Goal: Information Seeking & Learning: Learn about a topic

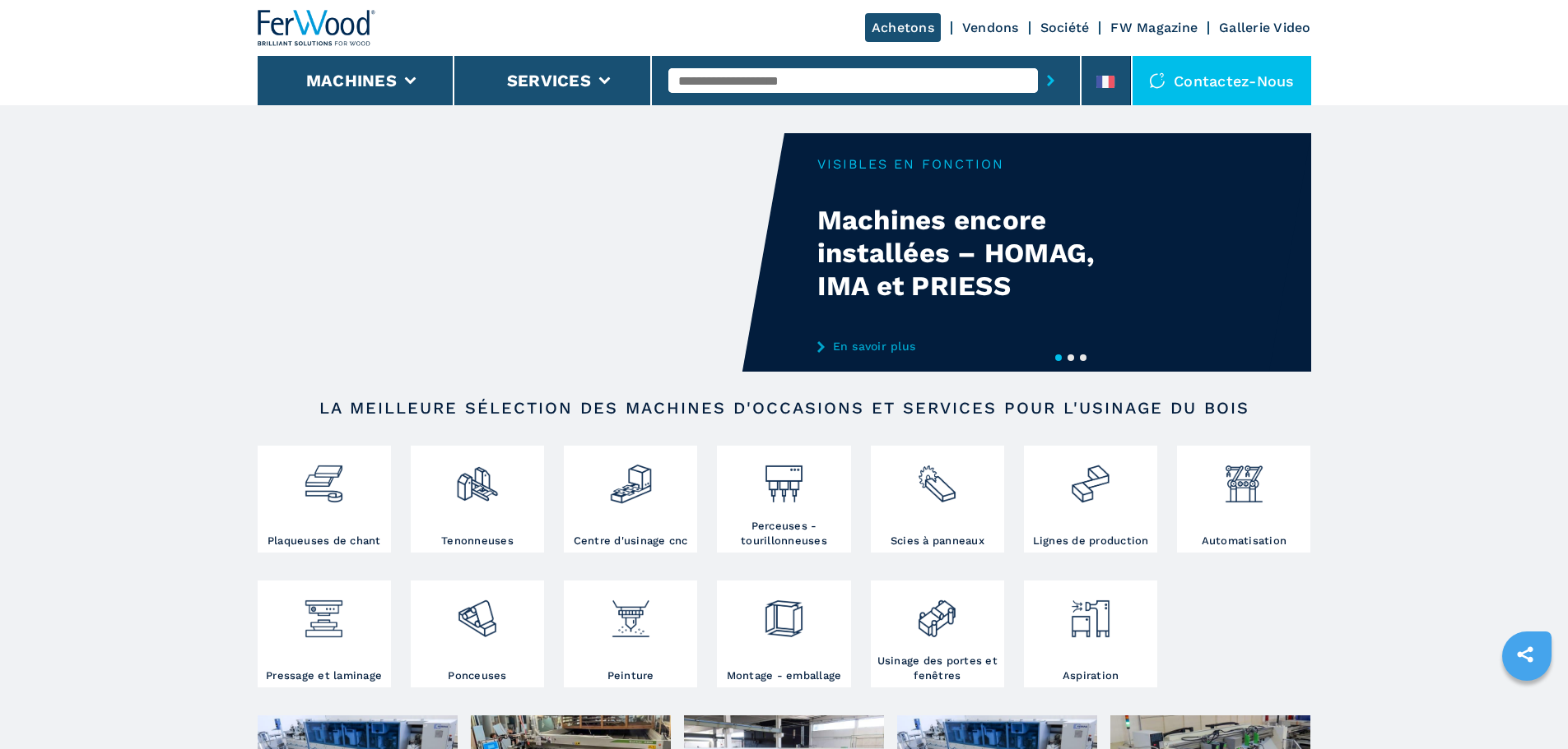
scroll to position [165, 0]
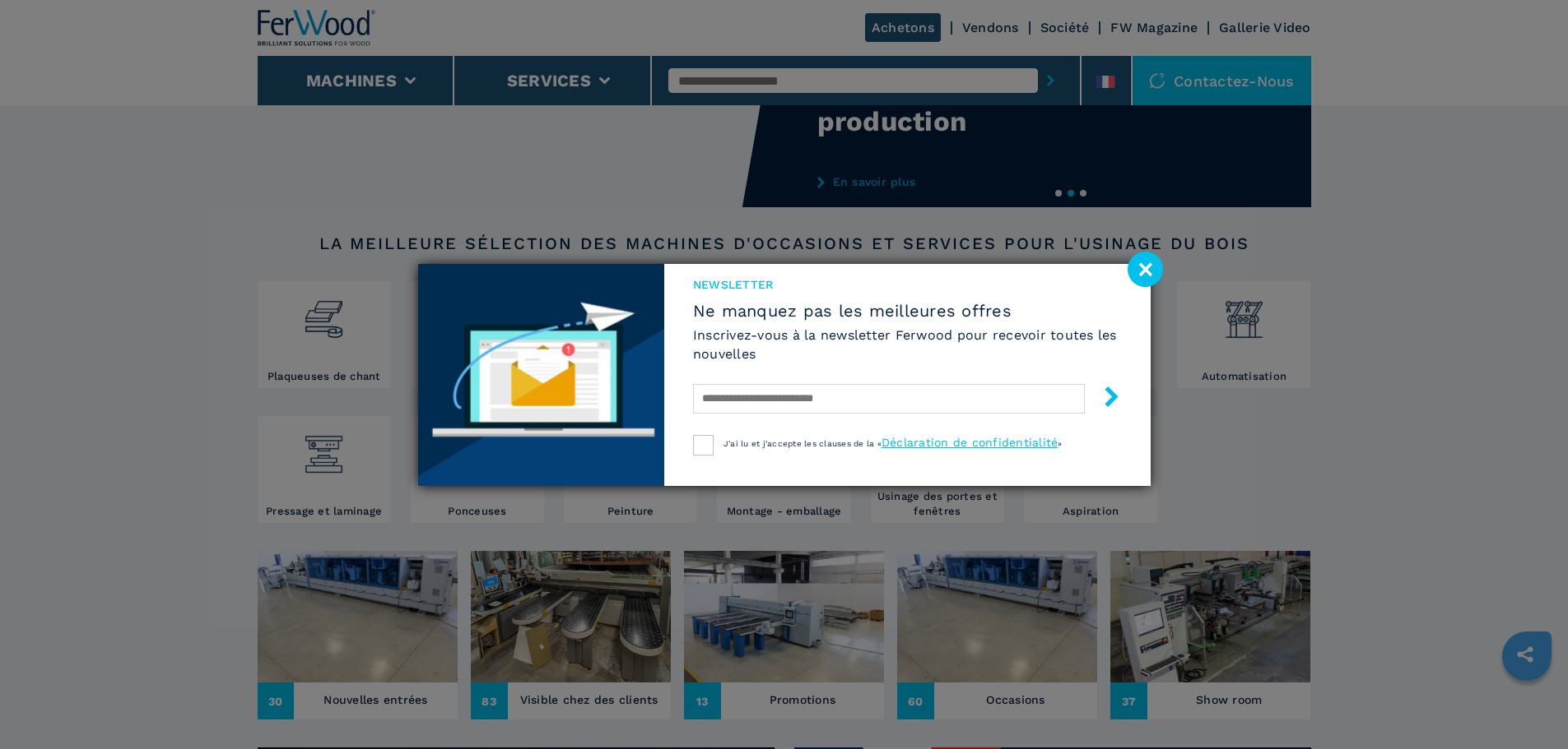
click at [1139, 265] on image at bounding box center [1144, 269] width 36 height 36
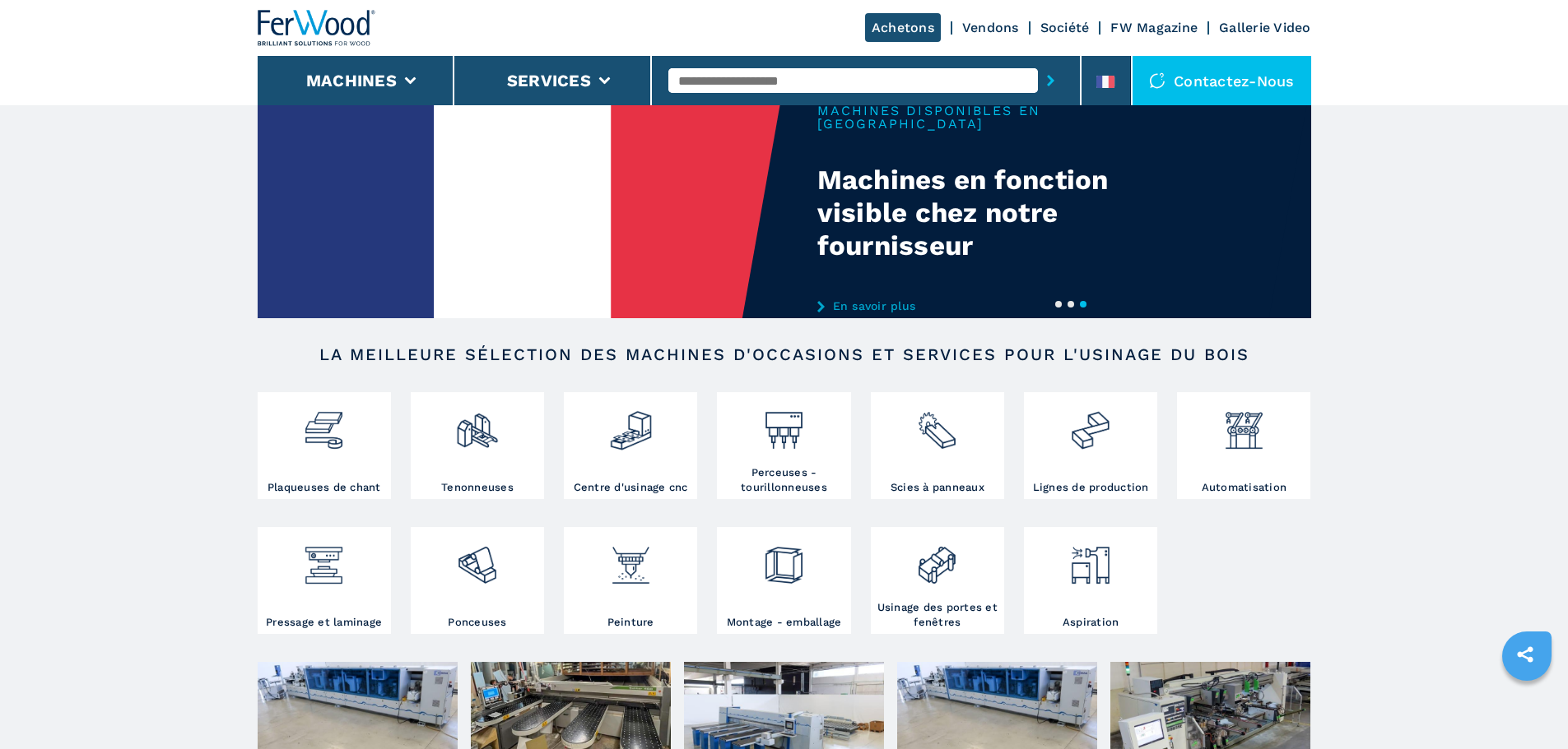
scroll to position [82, 0]
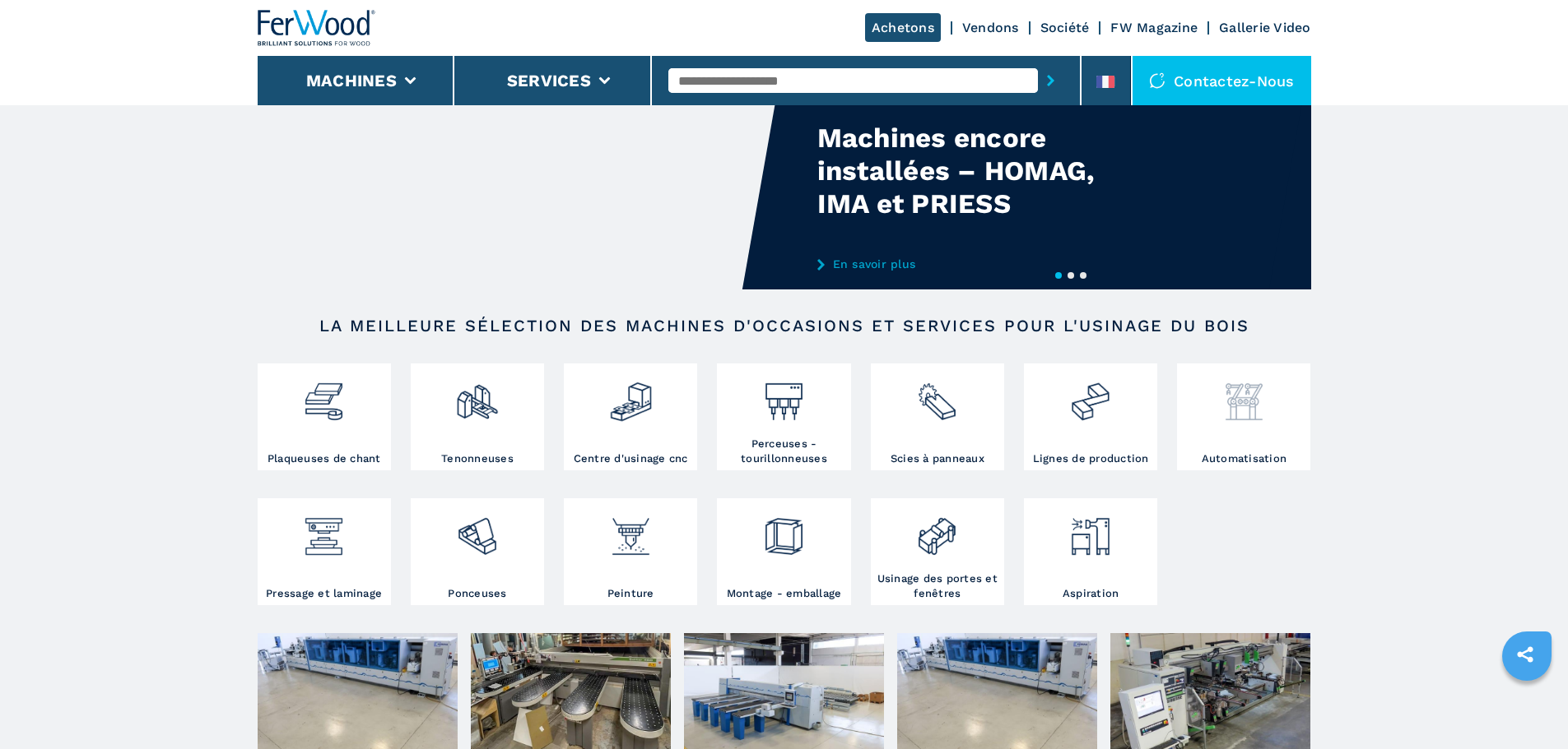
drag, startPoint x: 1243, startPoint y: 412, endPoint x: 1256, endPoint y: 417, distance: 13.9
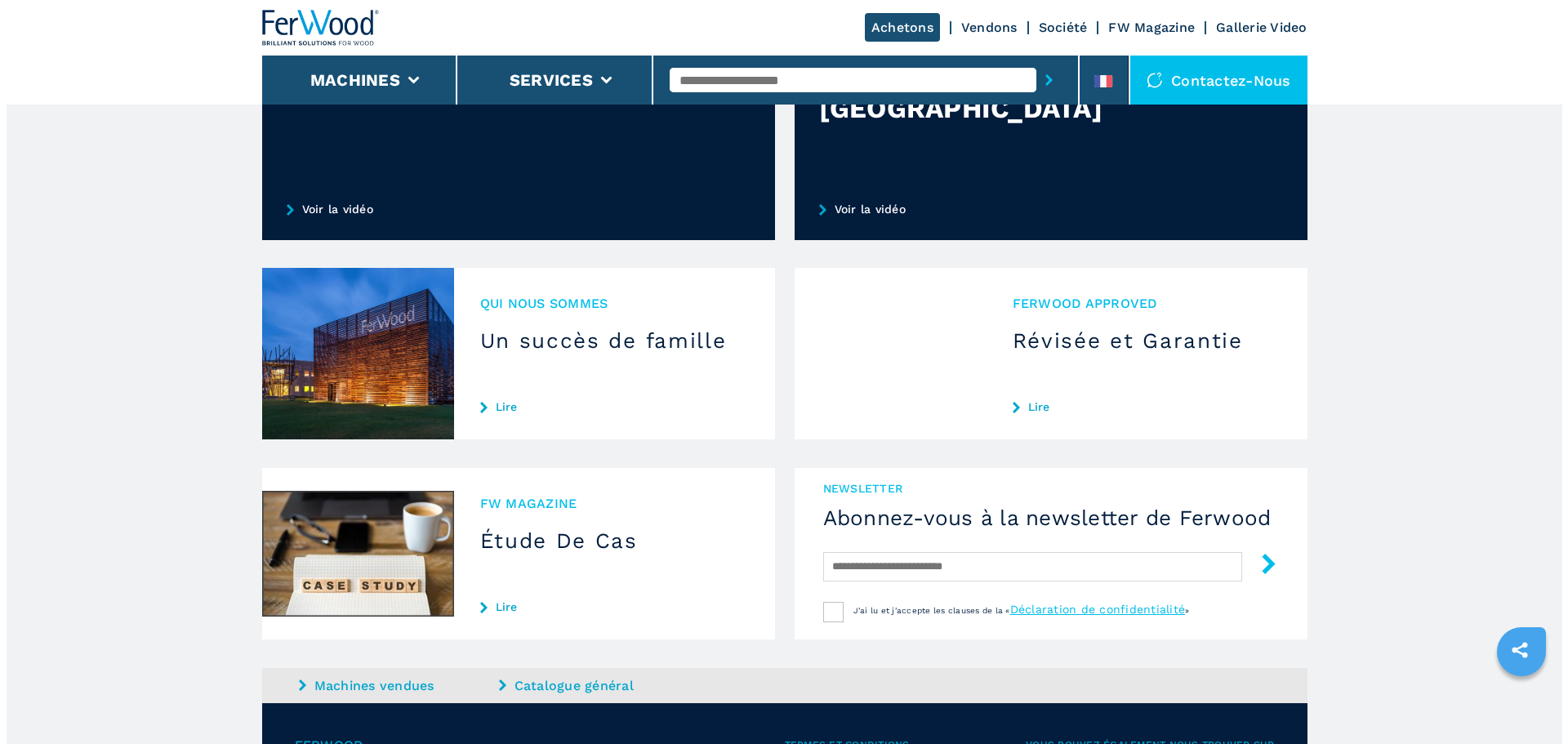
scroll to position [980, 0]
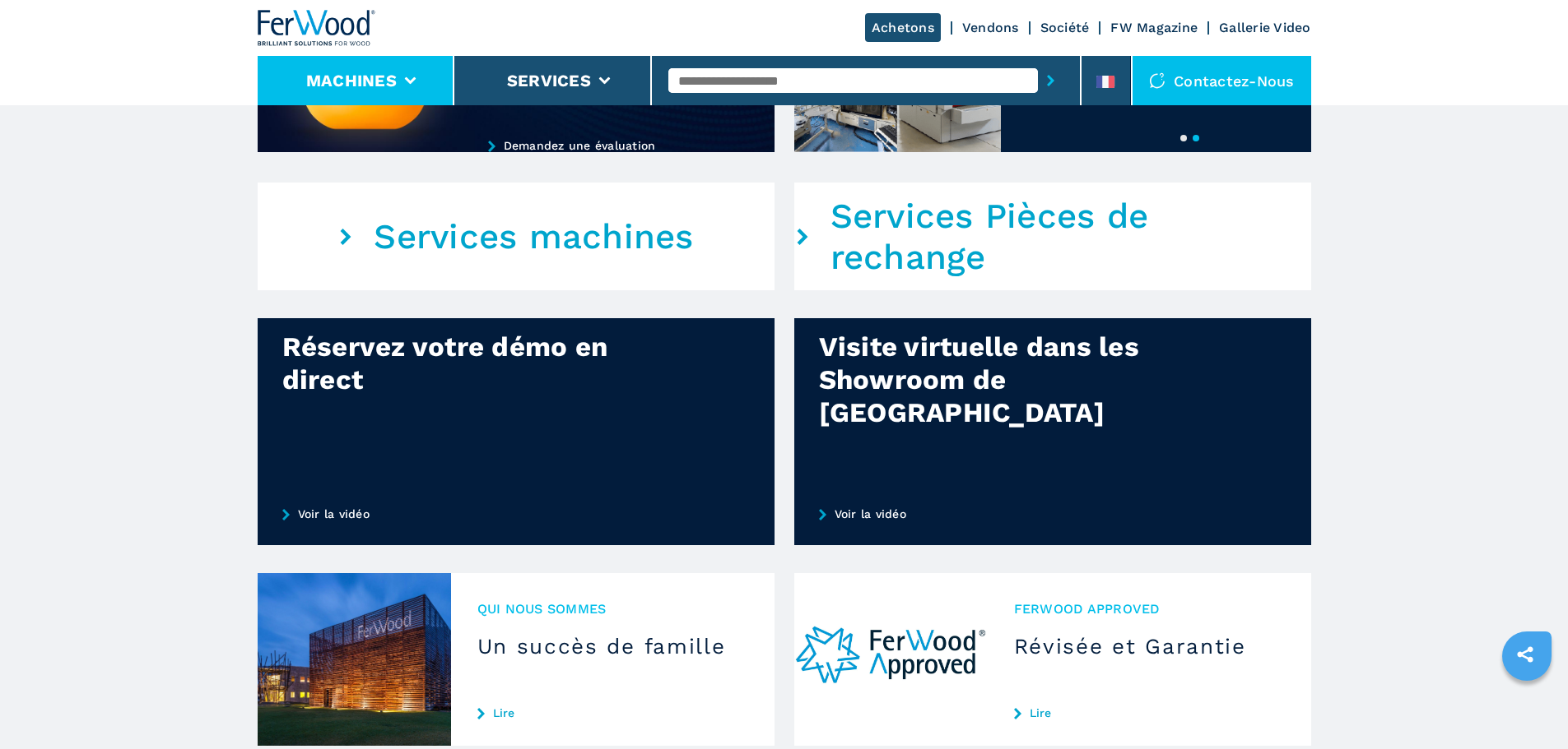
click at [419, 67] on li "Machines" at bounding box center [357, 80] width 198 height 49
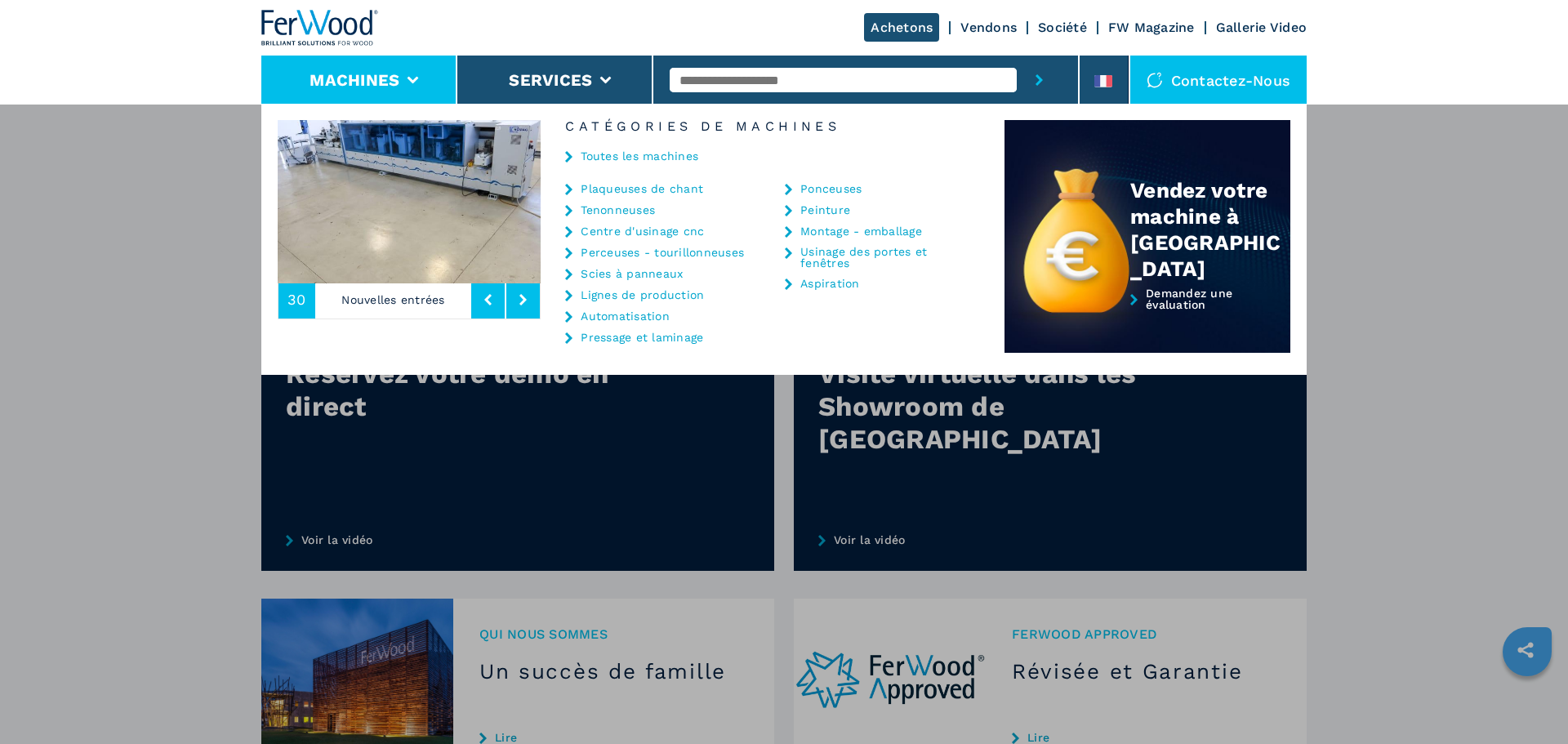
click at [628, 153] on link "Toutes les machines" at bounding box center [640, 156] width 118 height 12
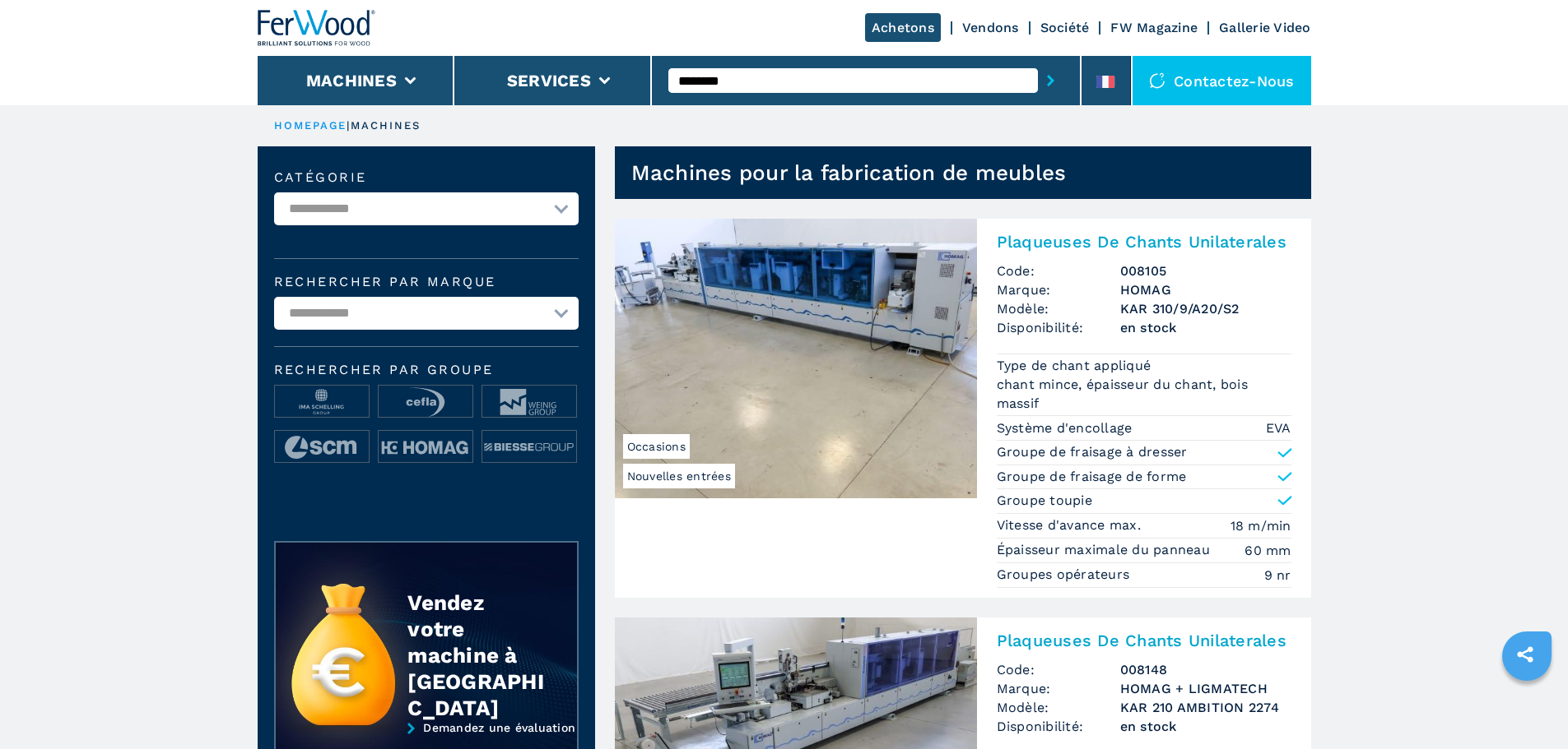
type input "********"
click at [1037, 61] on button "submit-button" at bounding box center [1050, 80] width 26 height 37
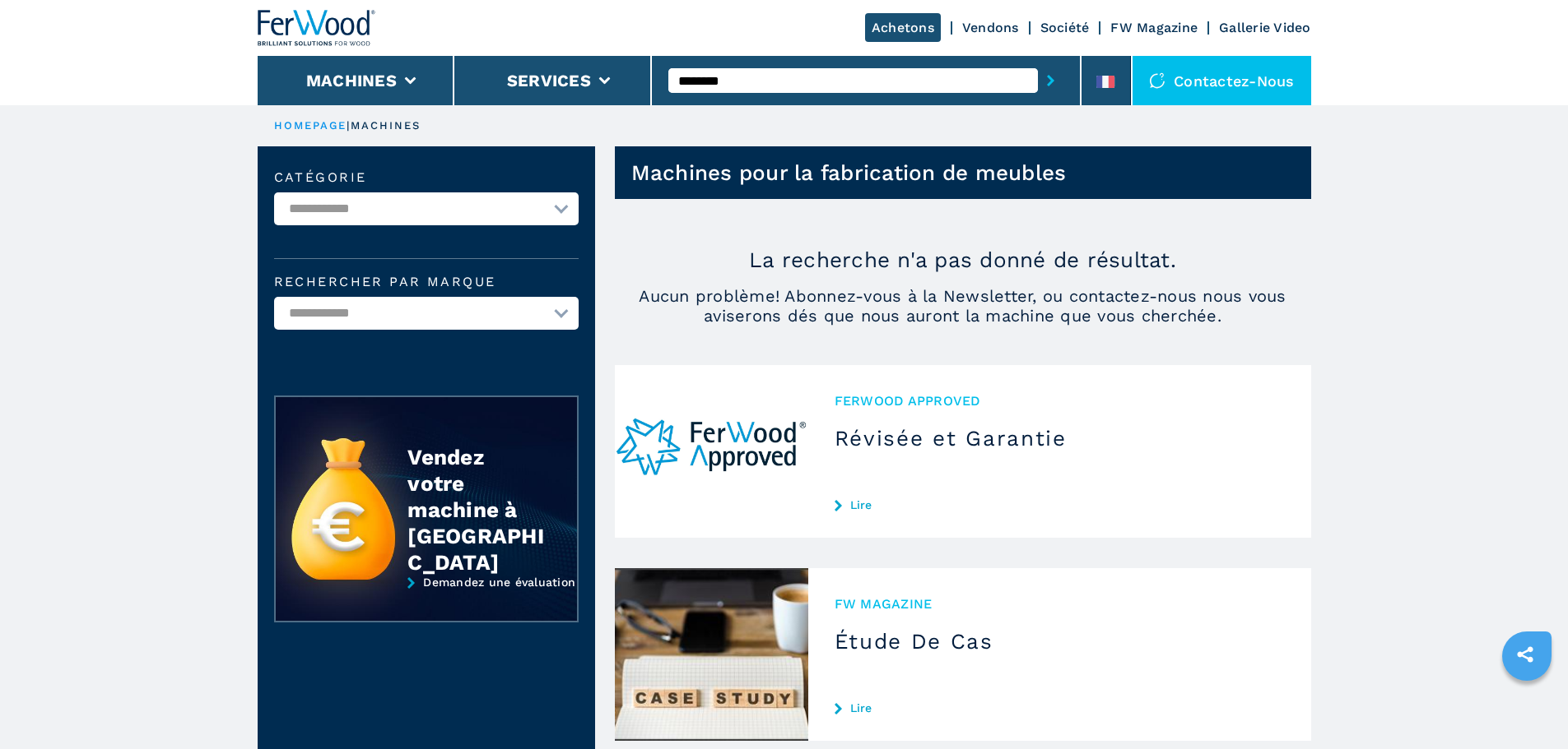
drag, startPoint x: 727, startPoint y: 77, endPoint x: 662, endPoint y: 75, distance: 65.0
click at [662, 75] on div "********" at bounding box center [866, 80] width 430 height 49
click at [410, 70] on li "Machines" at bounding box center [357, 80] width 198 height 49
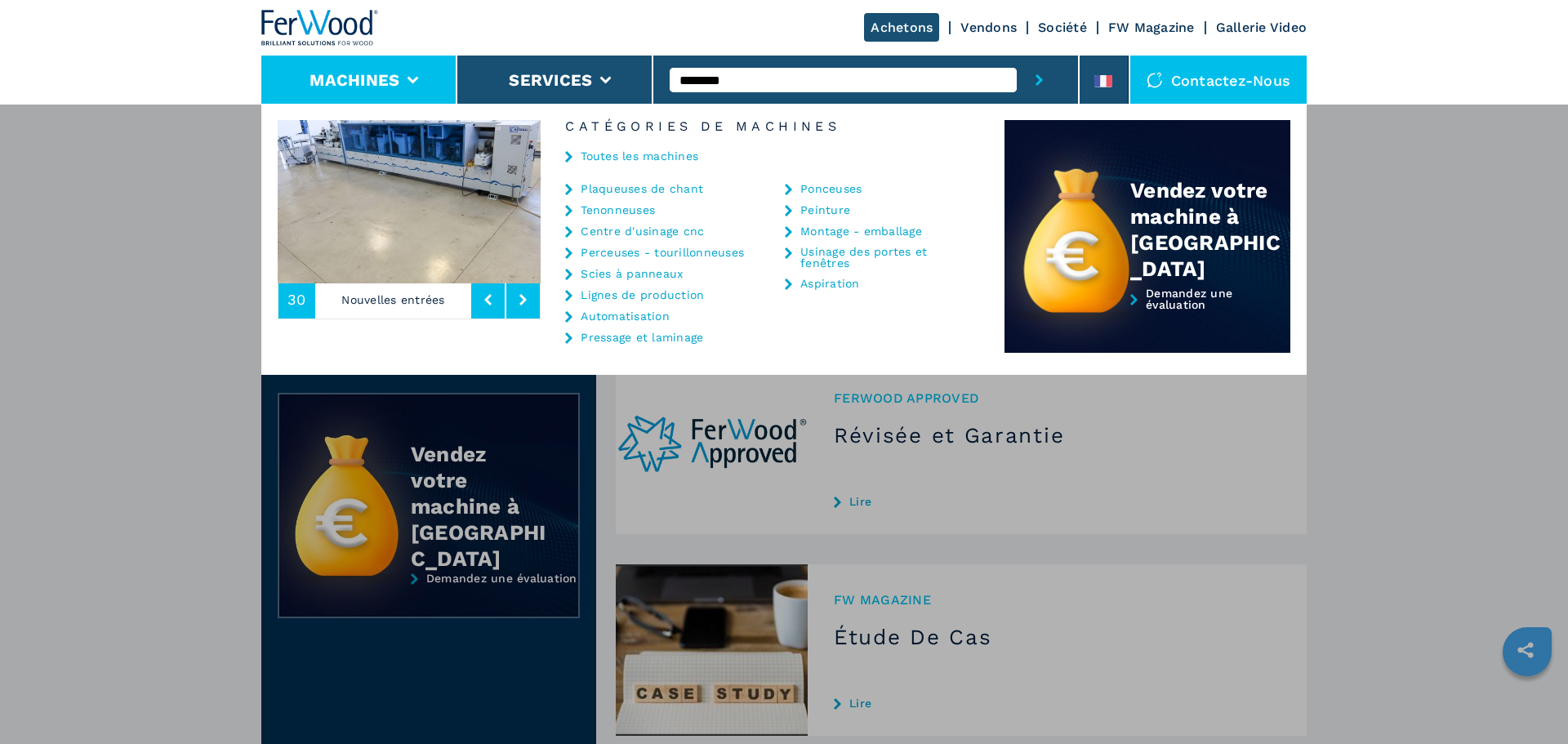
click at [609, 154] on link "Toutes les machines" at bounding box center [640, 156] width 118 height 12
click at [603, 154] on link "Toutes les machines" at bounding box center [640, 156] width 118 height 12
click at [587, 295] on link "Lignes de production" at bounding box center [643, 294] width 123 height 12
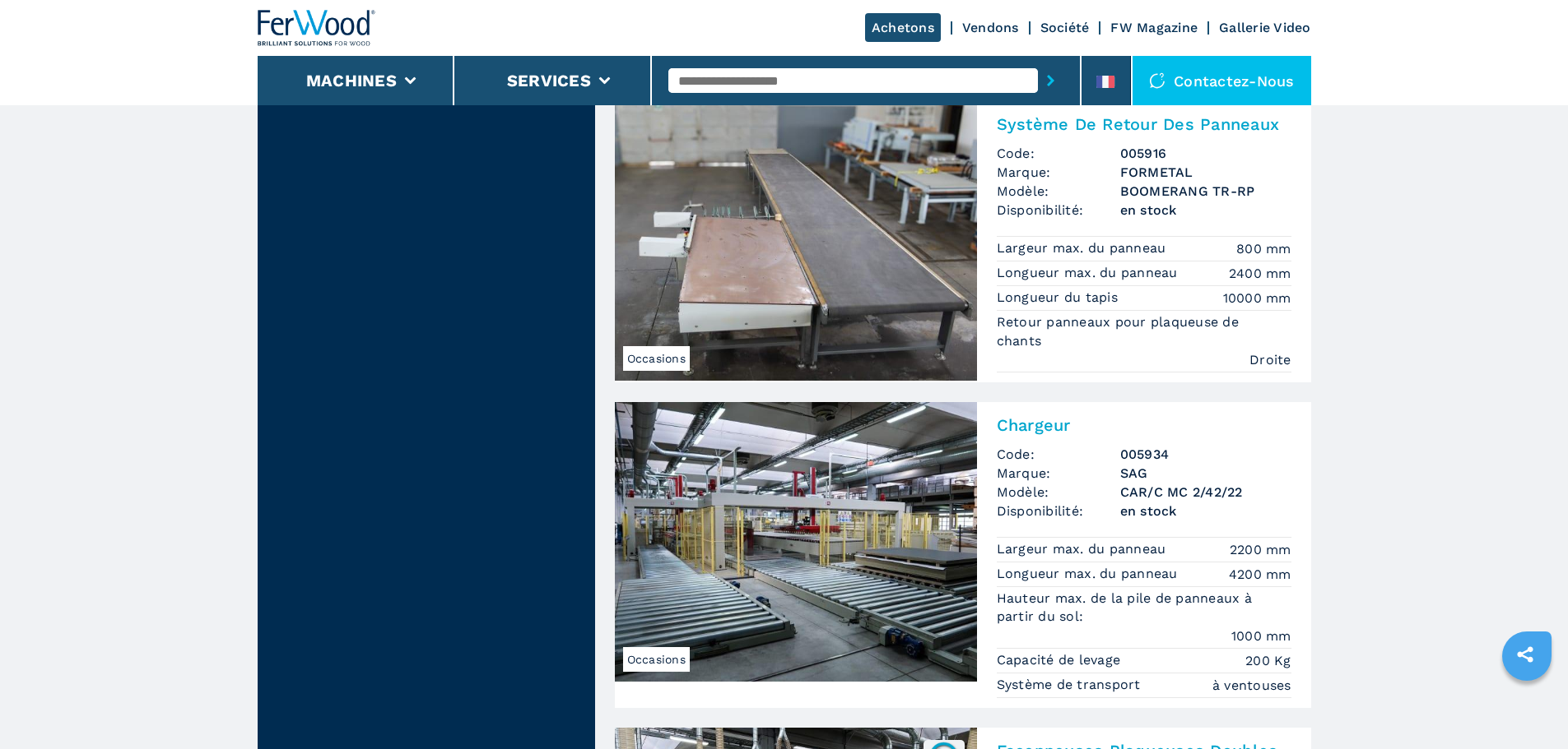
scroll to position [3126, 0]
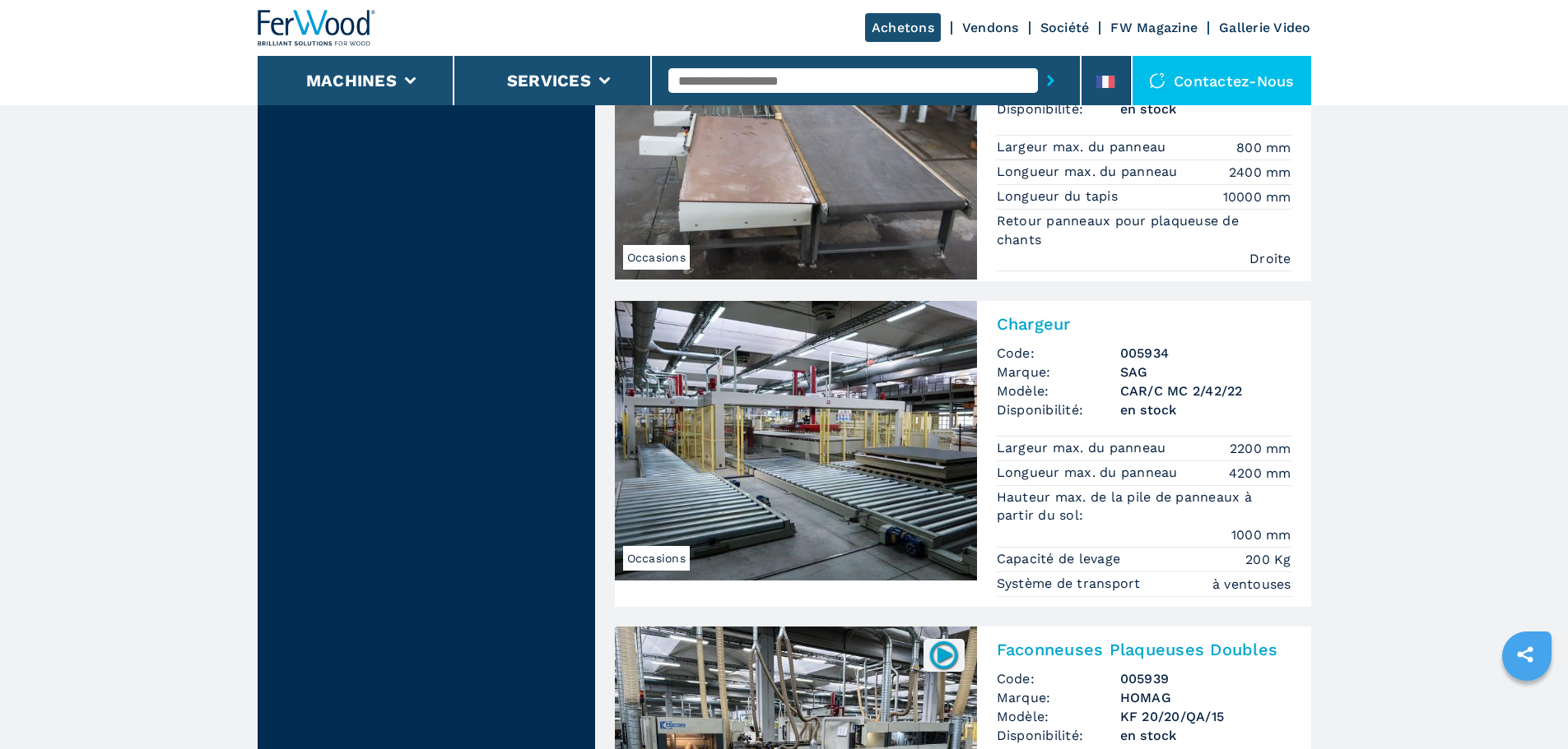
click at [763, 423] on img at bounding box center [796, 441] width 362 height 280
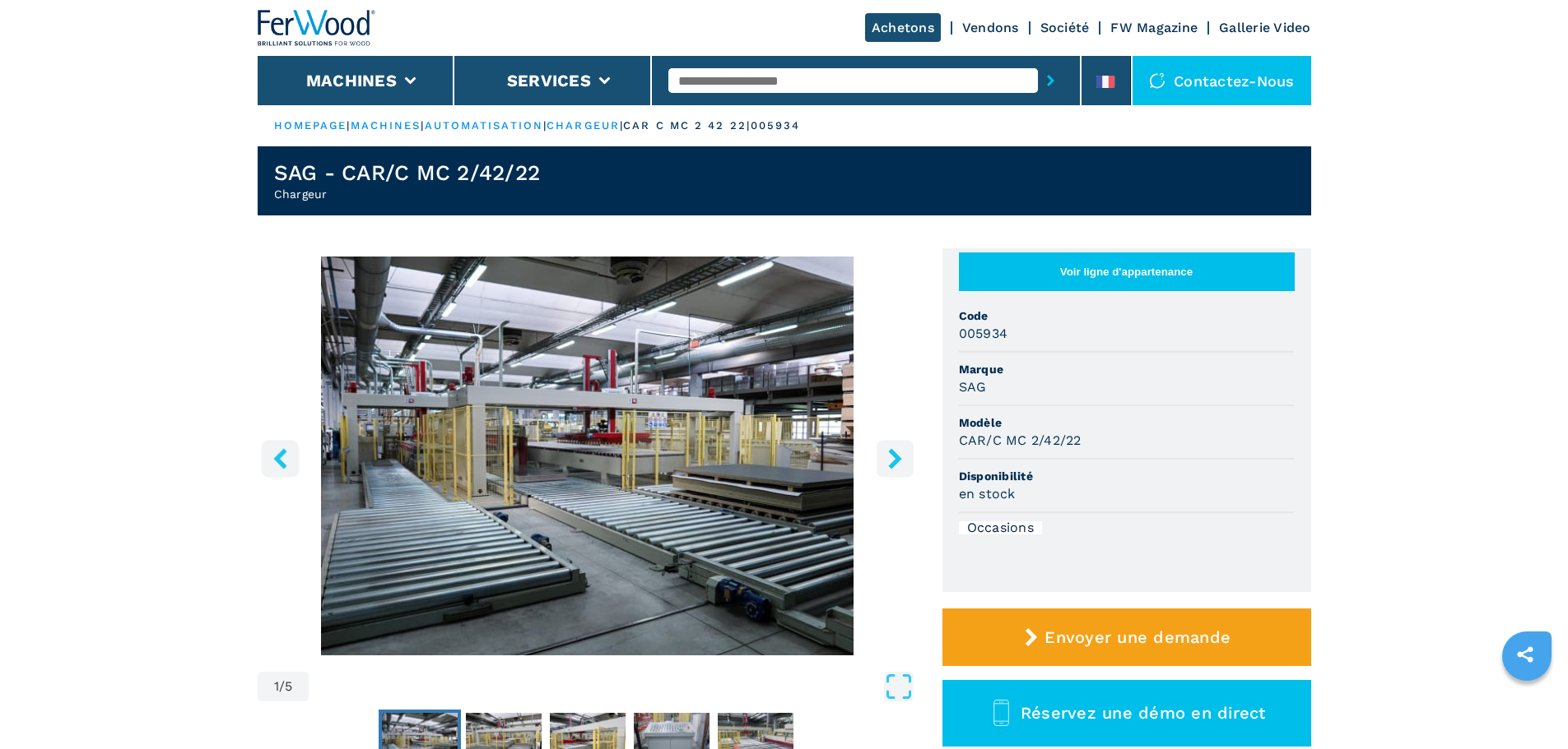
click at [892, 460] on icon "right-button" at bounding box center [895, 458] width 20 height 20
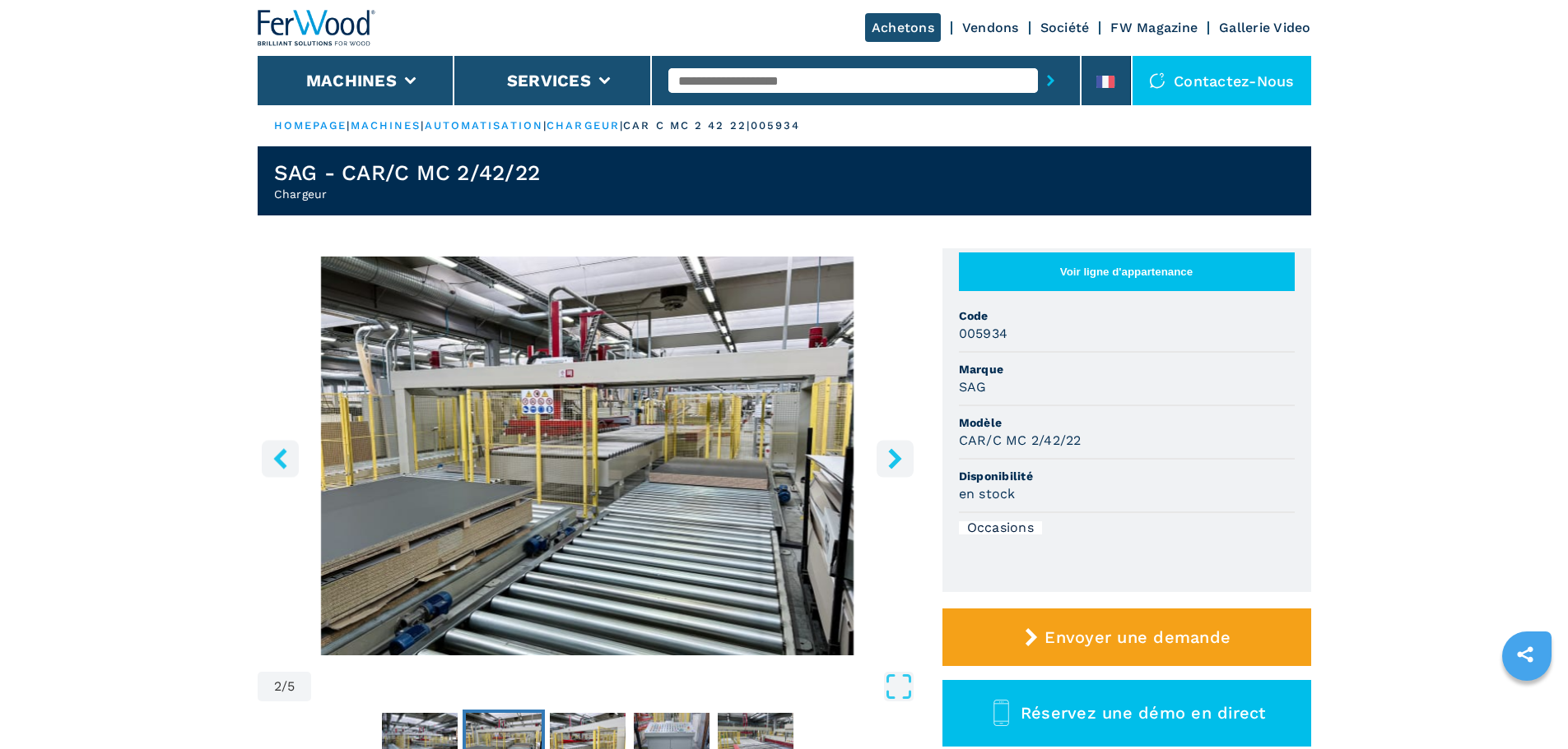
click at [894, 457] on icon "right-button" at bounding box center [895, 458] width 13 height 20
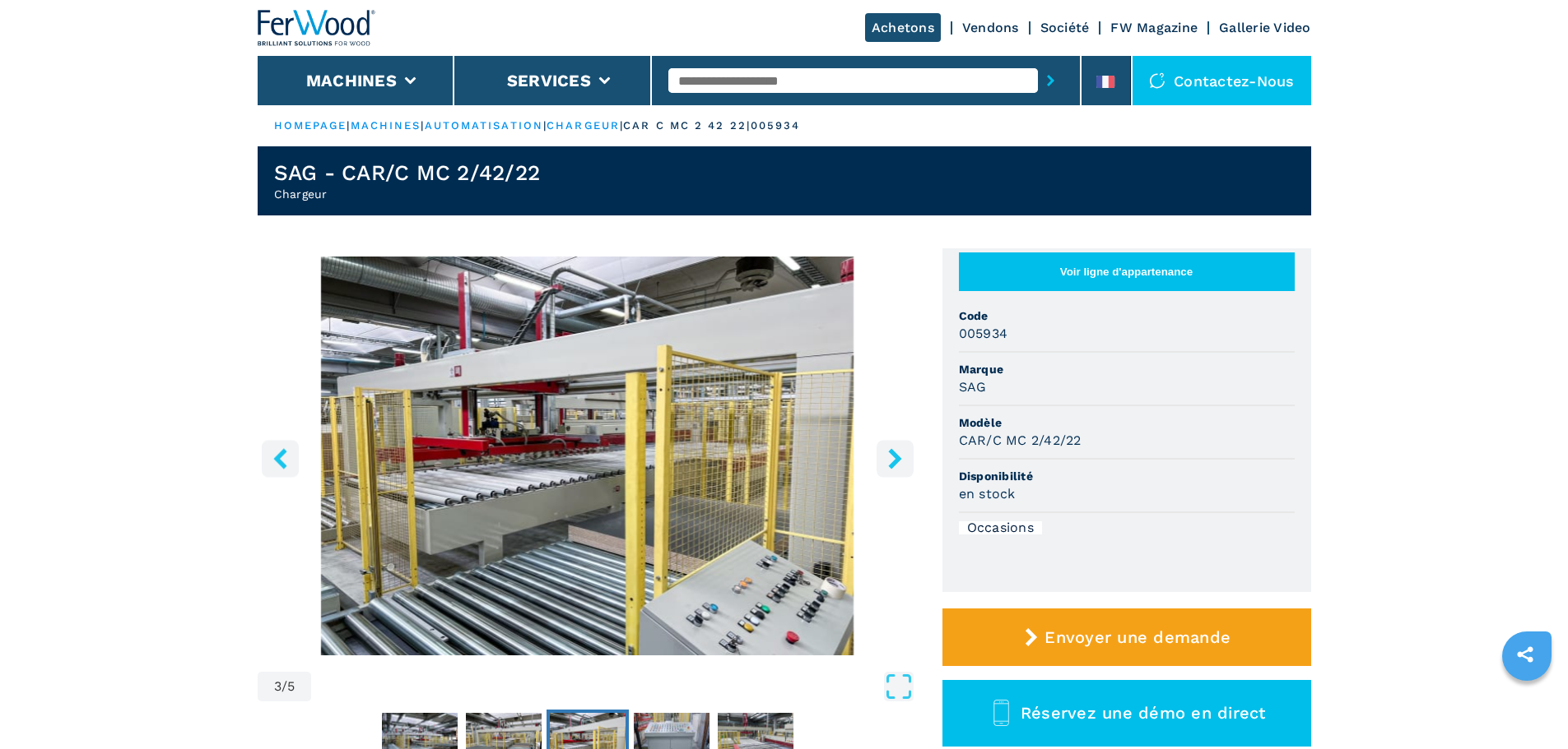
click at [896, 458] on icon "right-button" at bounding box center [895, 458] width 13 height 20
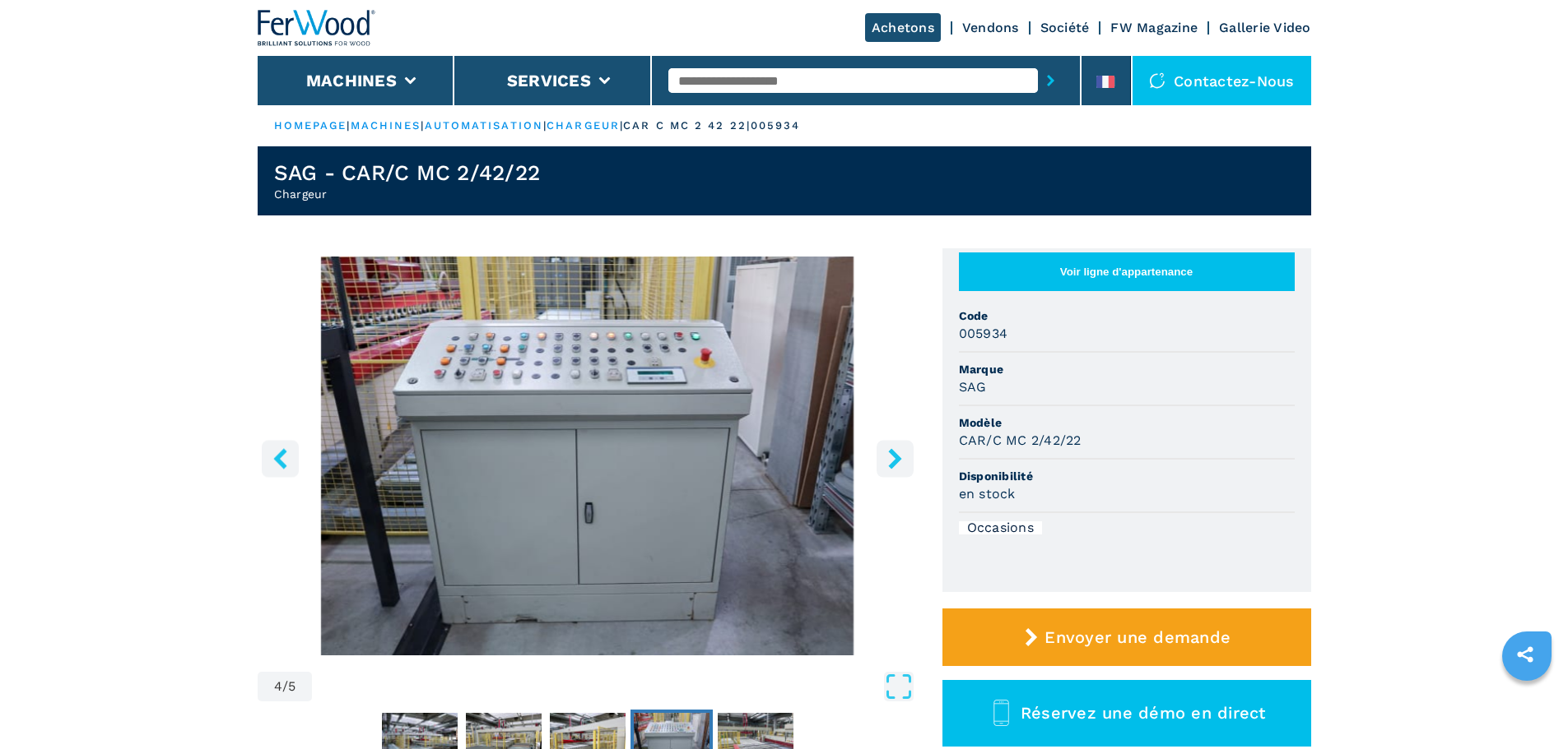
click at [896, 458] on icon "right-button" at bounding box center [895, 458] width 13 height 20
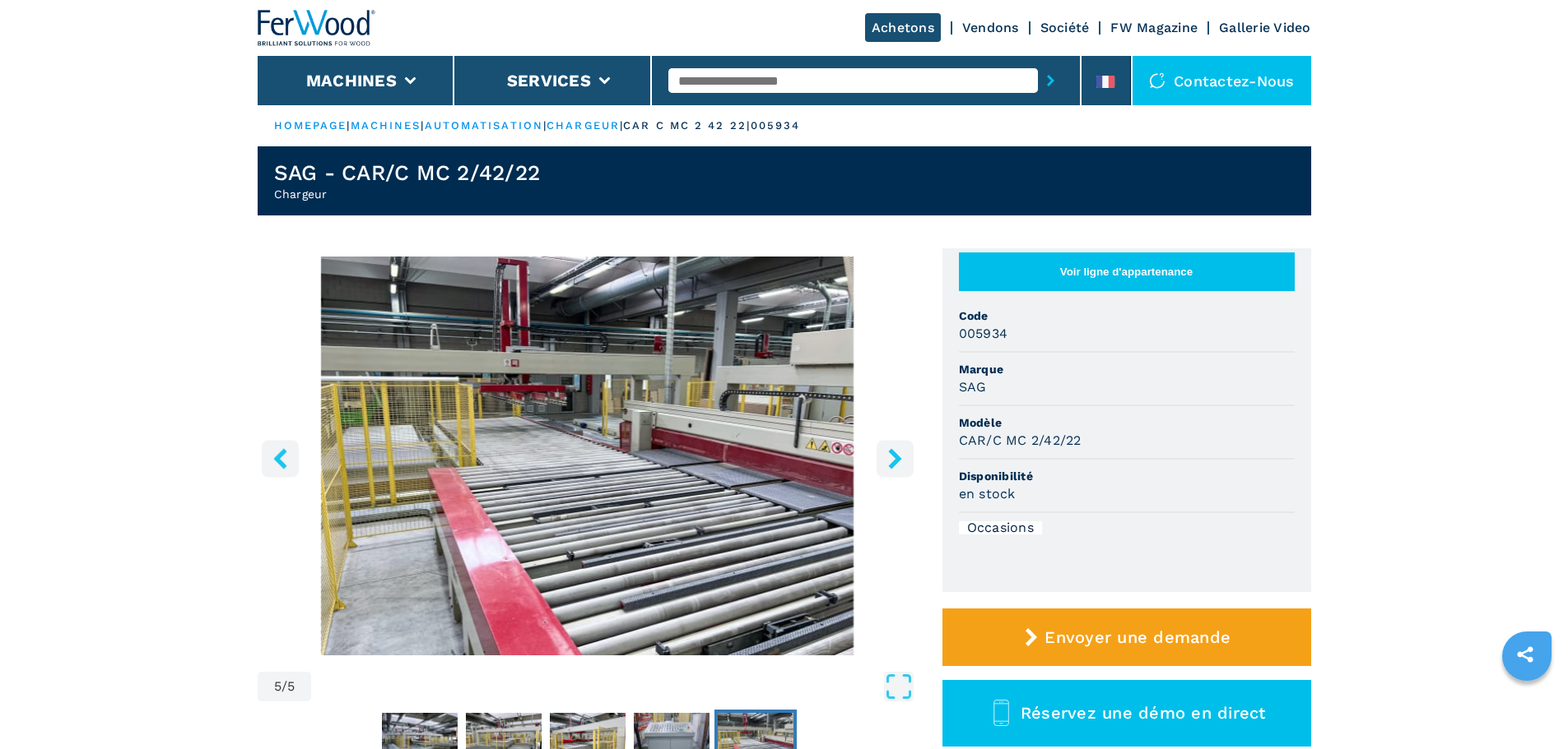
click at [896, 458] on icon "right-button" at bounding box center [895, 458] width 13 height 20
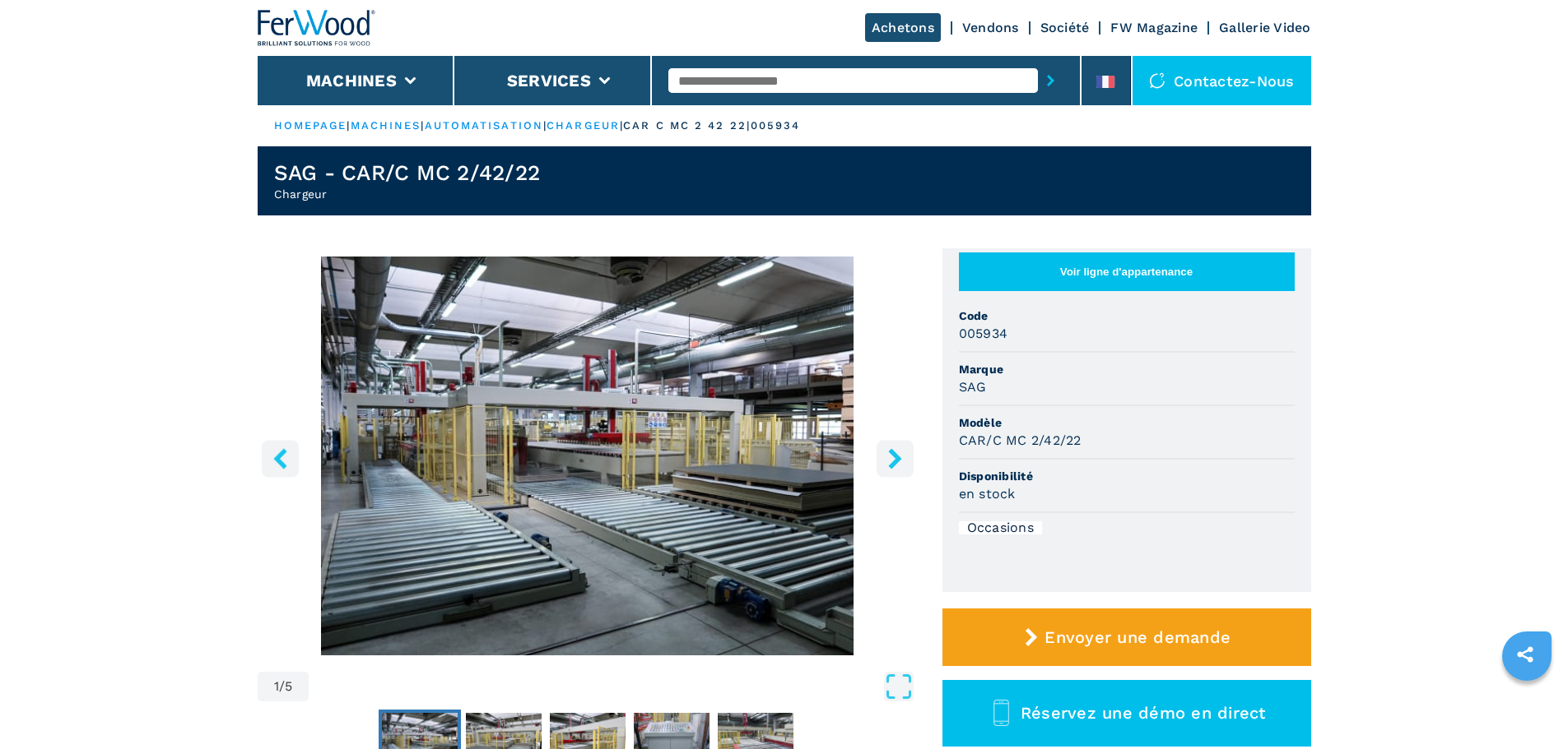
click at [892, 460] on icon "right-button" at bounding box center [895, 458] width 20 height 20
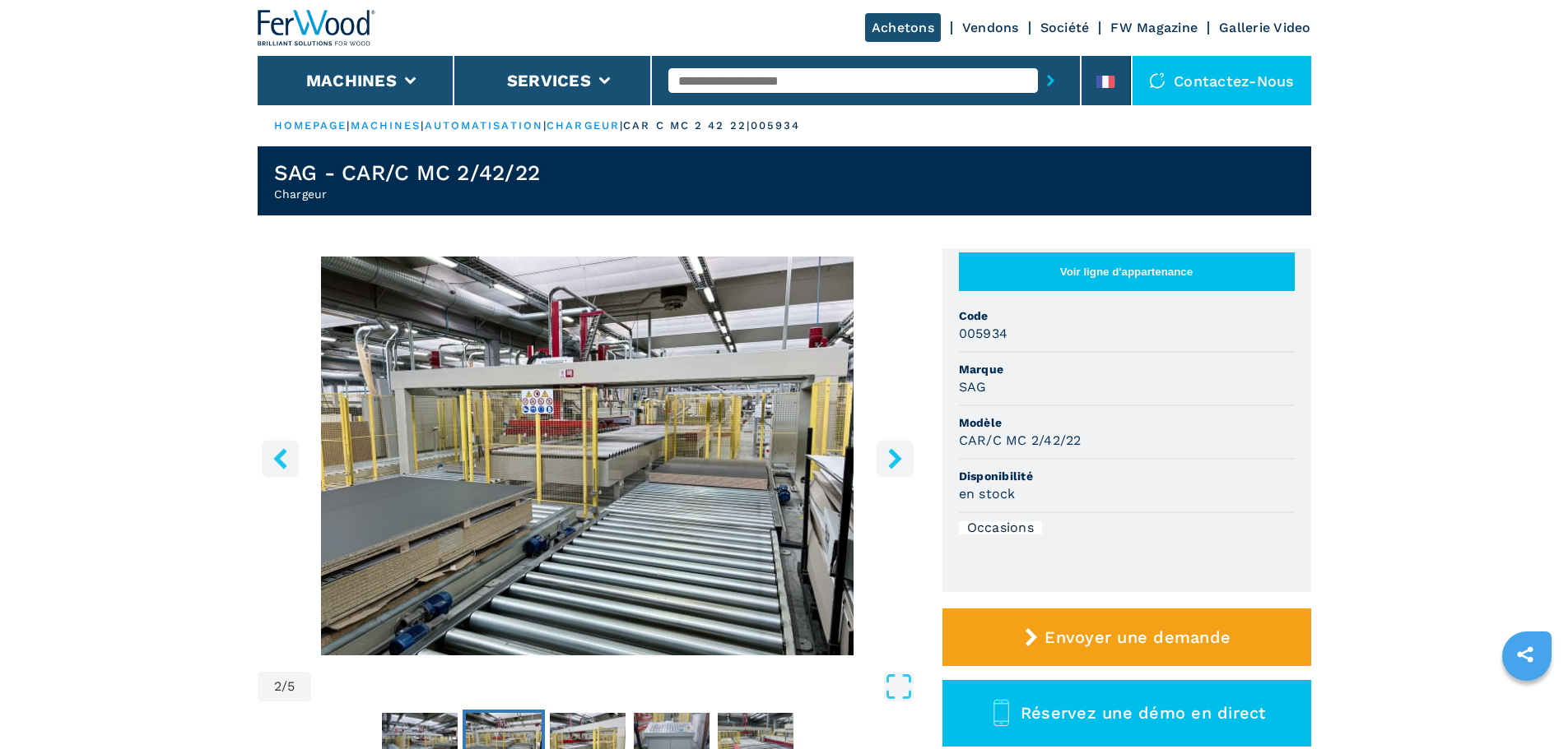
click at [890, 462] on icon "right-button" at bounding box center [895, 458] width 20 height 20
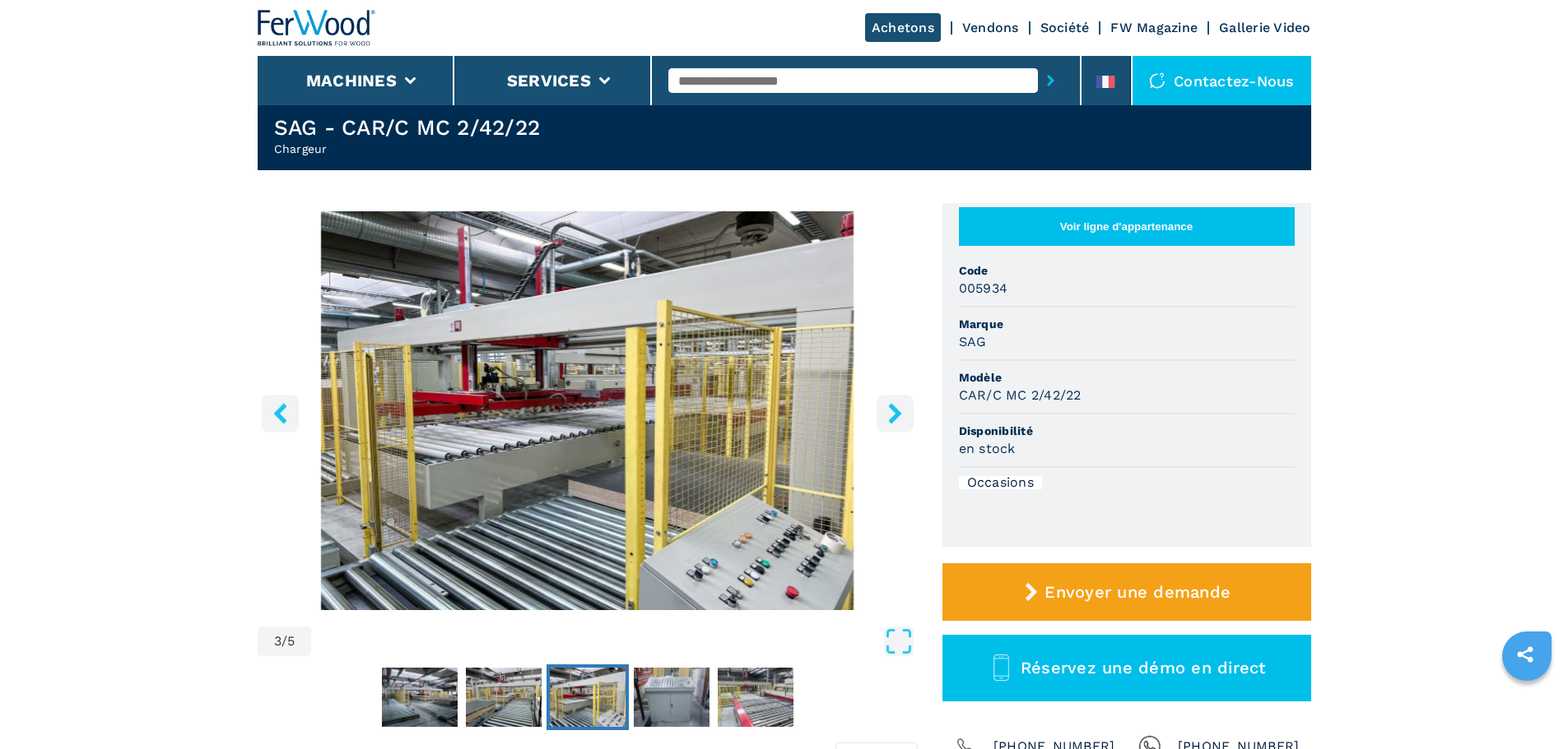
scroll to position [82, 0]
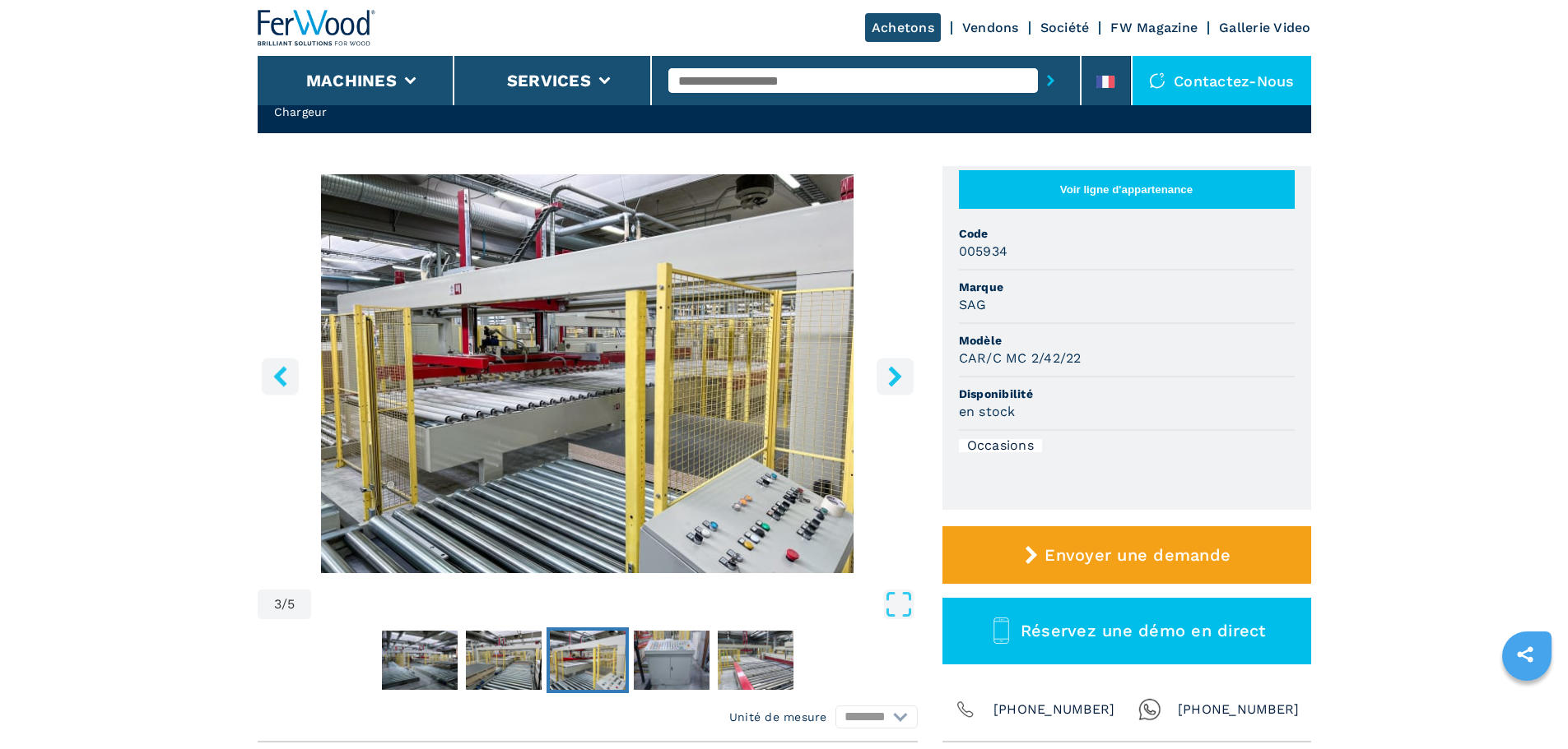
click at [897, 380] on icon "right-button" at bounding box center [895, 376] width 13 height 20
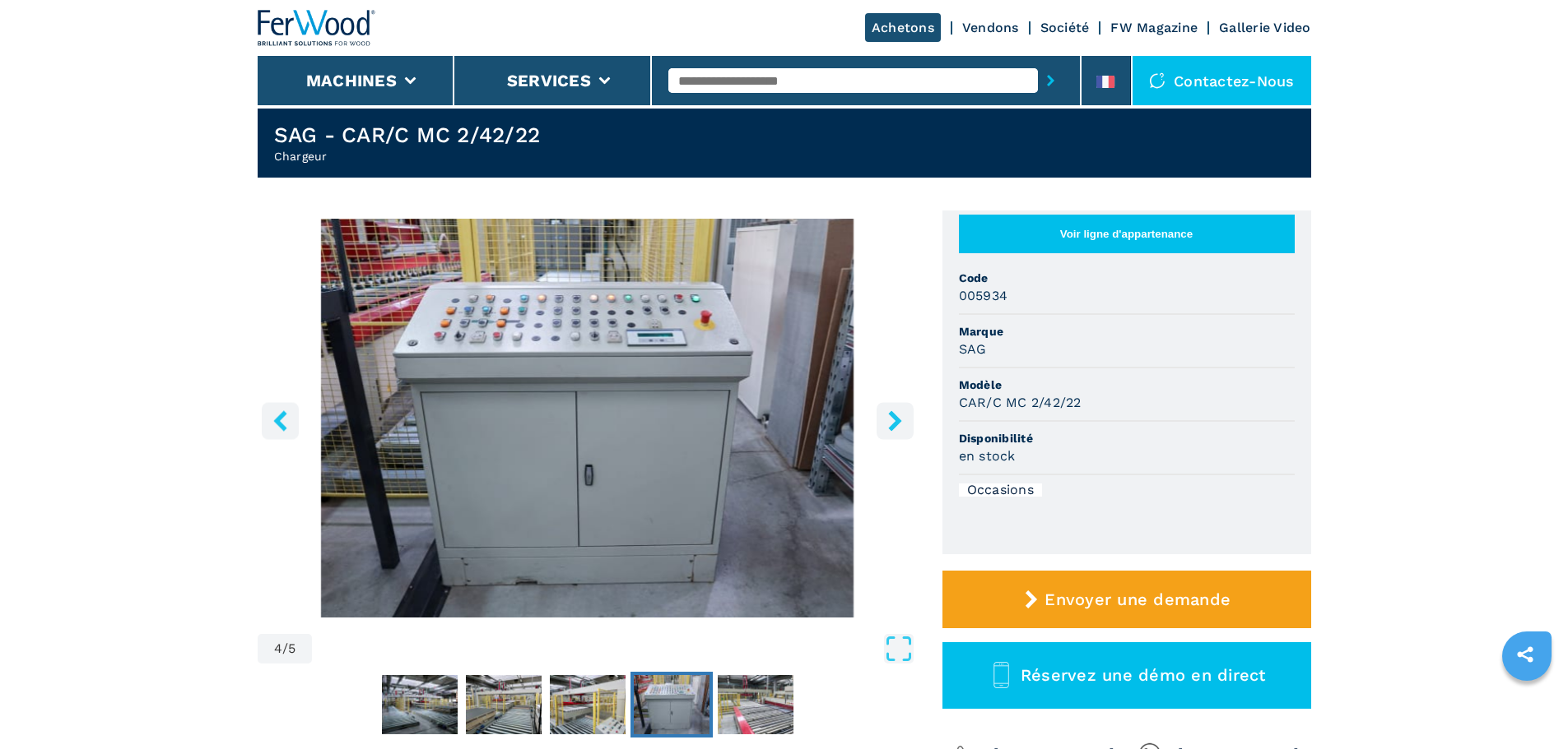
scroll to position [0, 0]
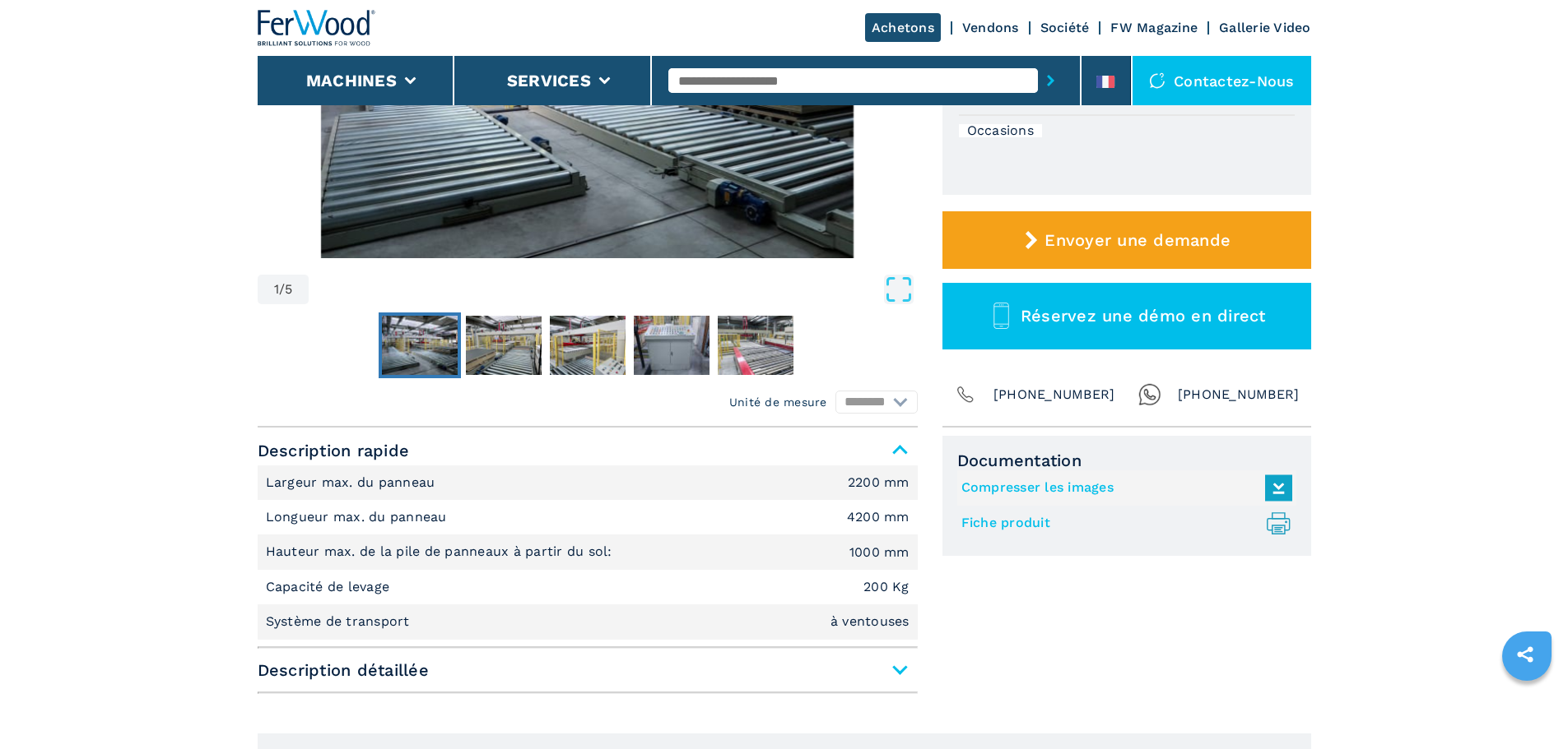
scroll to position [412, 0]
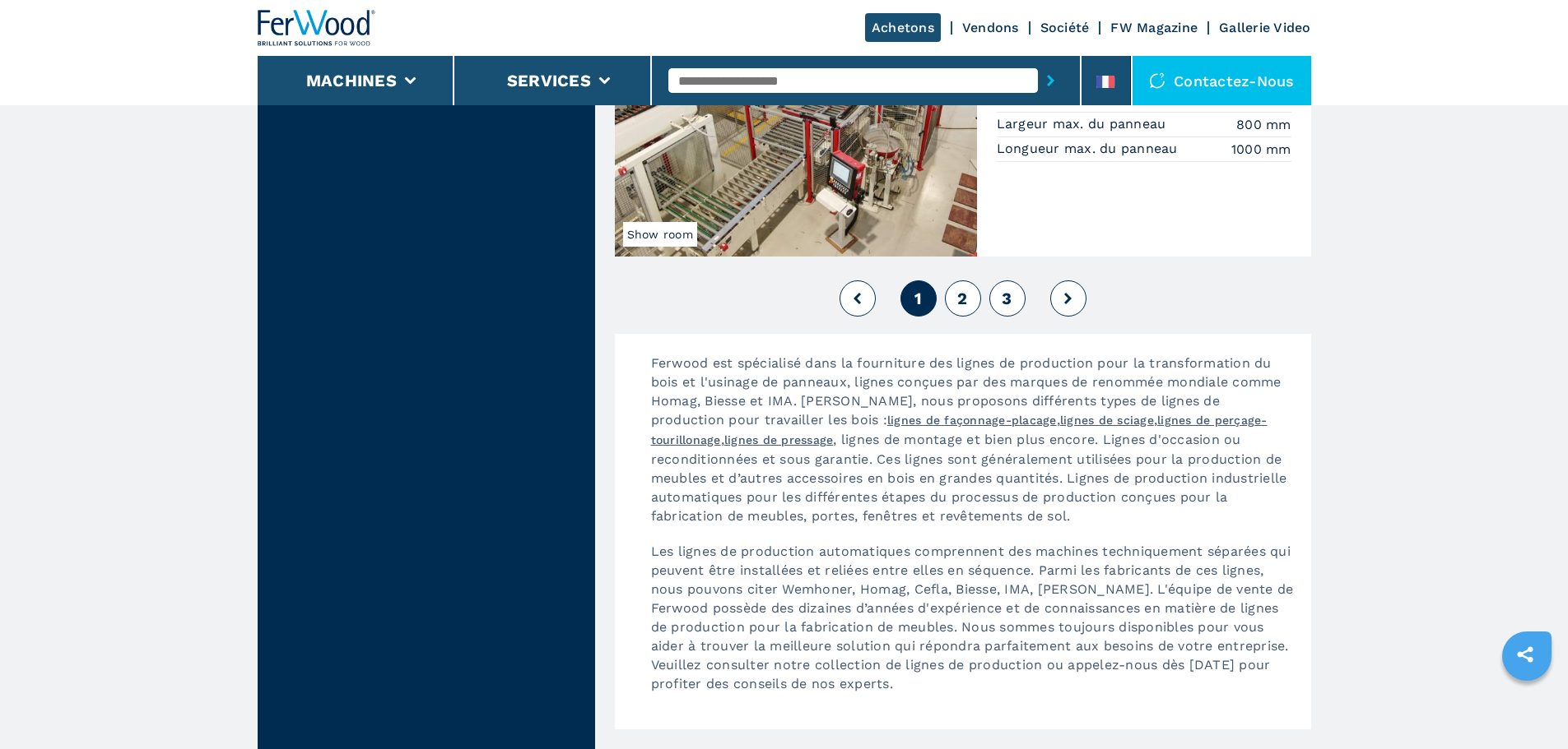
scroll to position [3784, 0]
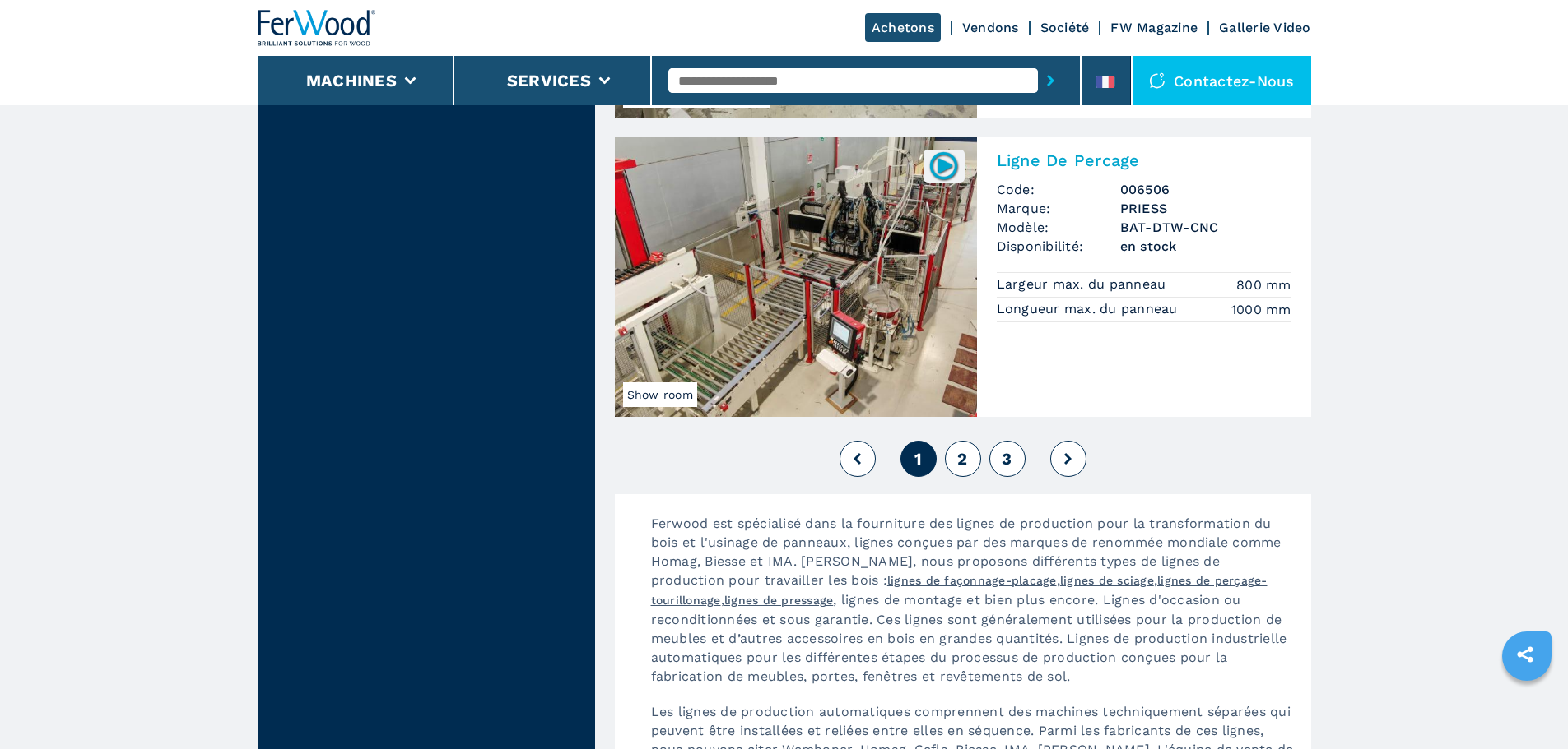
click at [960, 463] on span "2" at bounding box center [961, 459] width 10 height 20
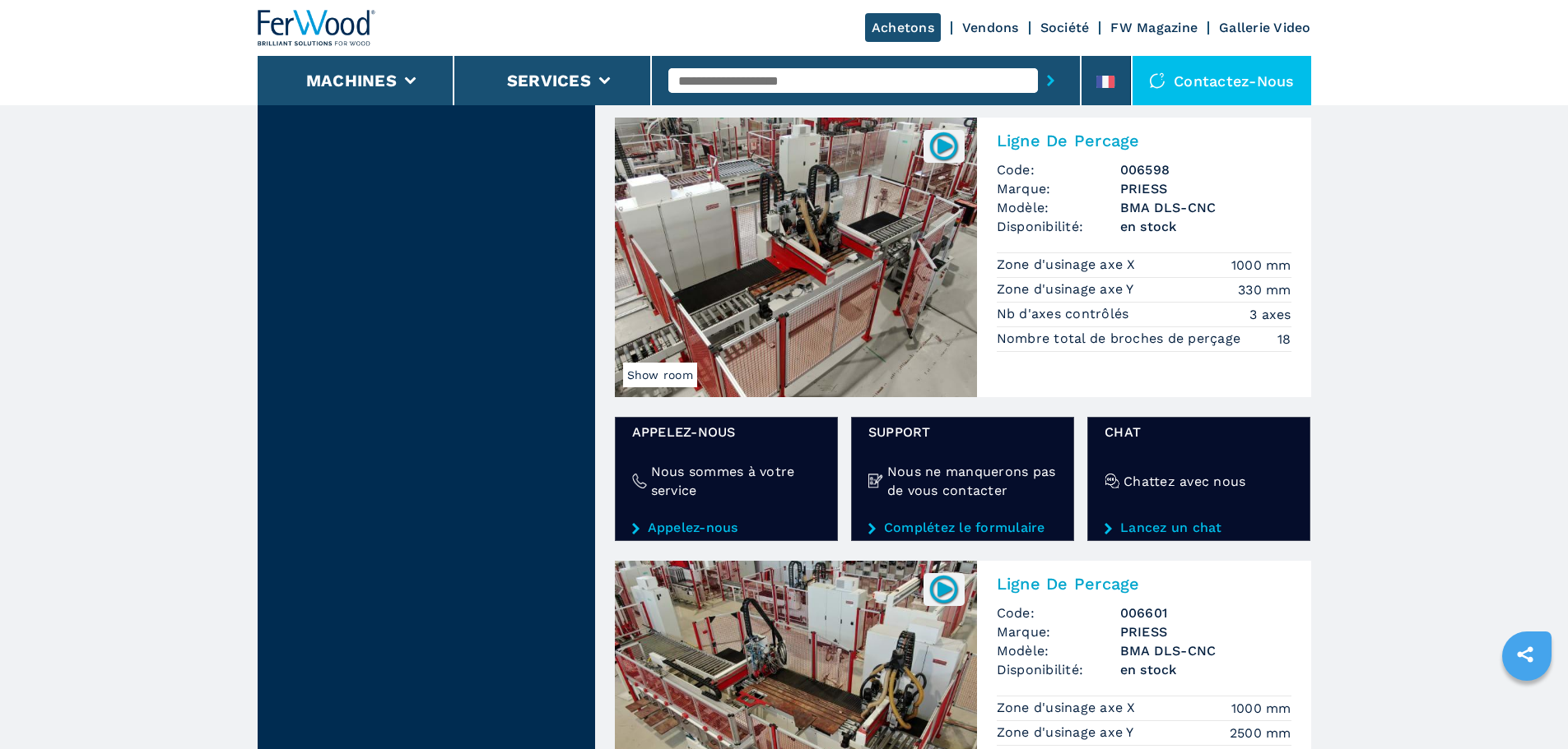
scroll to position [3044, 0]
